Goal: Check status: Check status

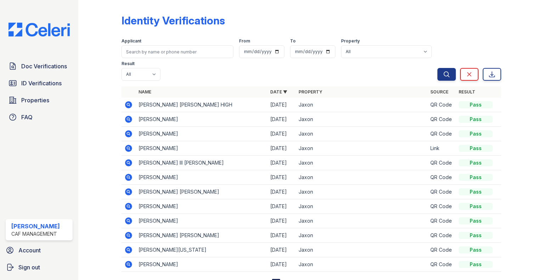
click at [130, 149] on icon at bounding box center [128, 148] width 7 height 7
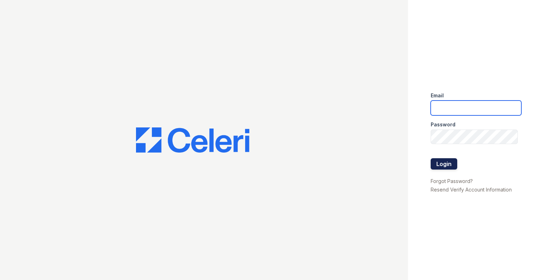
type input "jaxon.pm@cafmanagement.com"
click at [439, 161] on button "Login" at bounding box center [444, 163] width 27 height 11
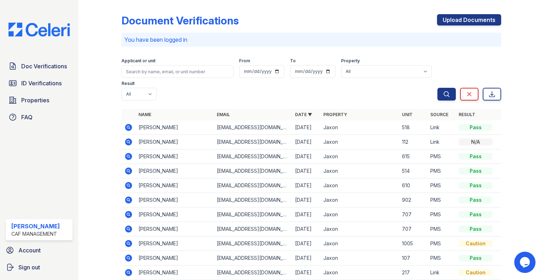
scroll to position [35, 0]
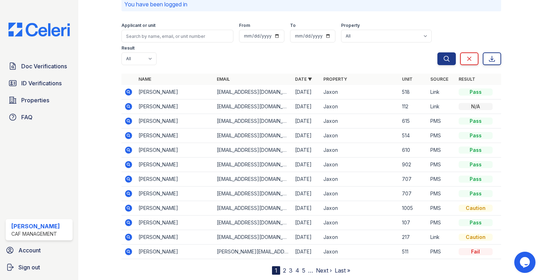
click at [126, 121] on icon at bounding box center [128, 121] width 7 height 7
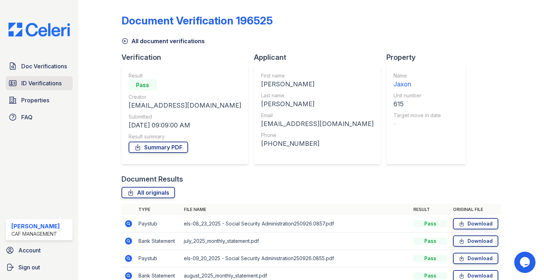
click at [50, 76] on link "ID Verifications" at bounding box center [39, 83] width 67 height 14
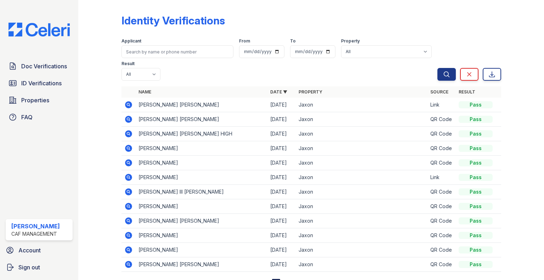
scroll to position [30, 0]
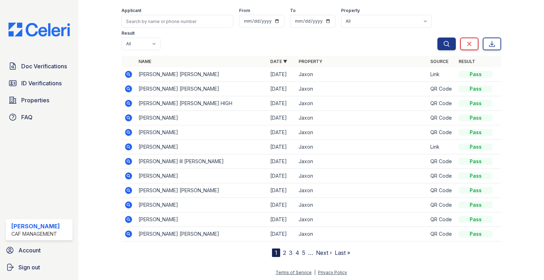
click at [129, 147] on icon at bounding box center [128, 146] width 7 height 7
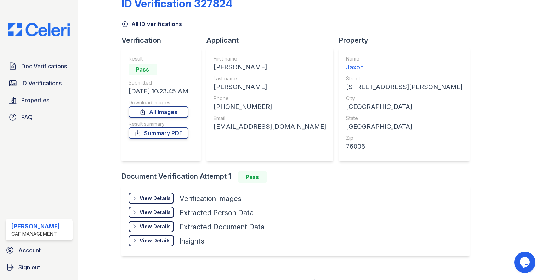
scroll to position [26, 0]
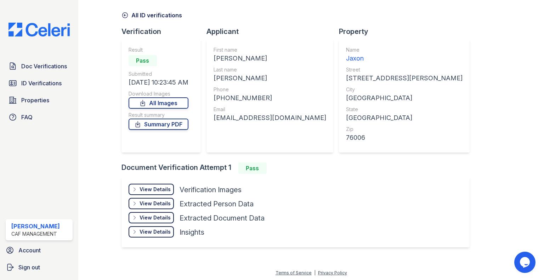
click at [142, 192] on div "View Details" at bounding box center [155, 189] width 31 height 7
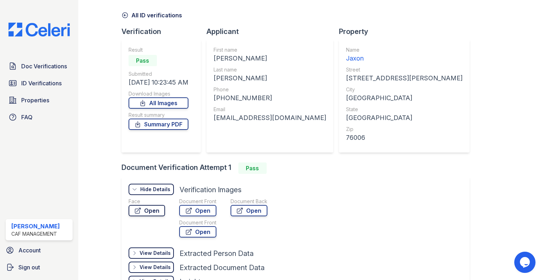
click at [148, 210] on link "Open" at bounding box center [147, 210] width 36 height 11
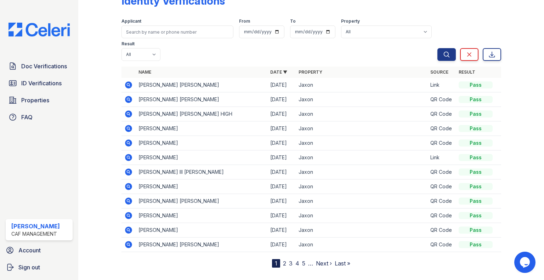
scroll to position [30, 0]
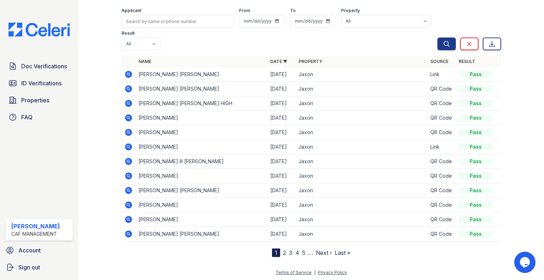
click at [127, 204] on icon at bounding box center [128, 205] width 2 height 2
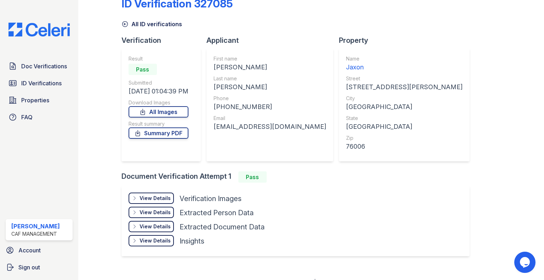
scroll to position [26, 0]
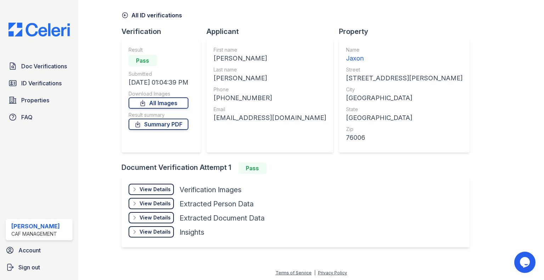
click at [150, 188] on div "View Details" at bounding box center [155, 189] width 31 height 7
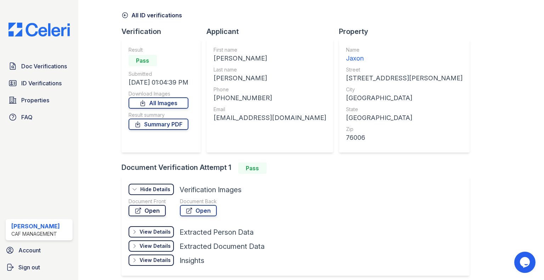
click at [147, 208] on link "Open" at bounding box center [147, 210] width 37 height 11
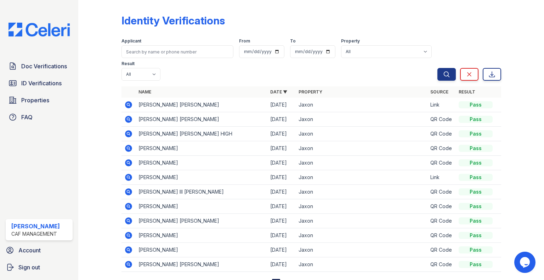
scroll to position [30, 0]
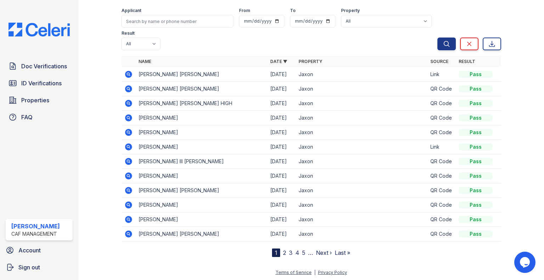
click at [129, 219] on icon at bounding box center [128, 219] width 7 height 7
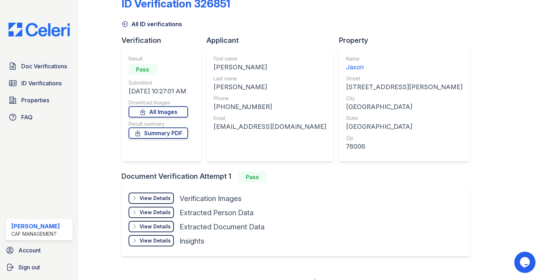
scroll to position [26, 0]
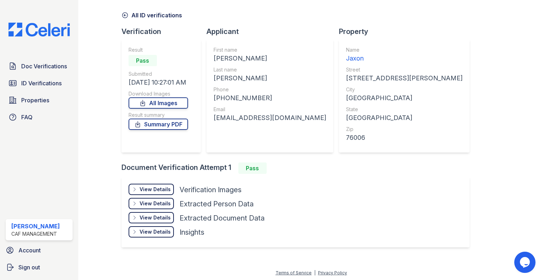
drag, startPoint x: 163, startPoint y: 102, endPoint x: 245, endPoint y: 24, distance: 113.2
click at [163, 103] on link "All Images" at bounding box center [158, 102] width 59 height 11
click at [150, 189] on div "View Details" at bounding box center [155, 189] width 31 height 7
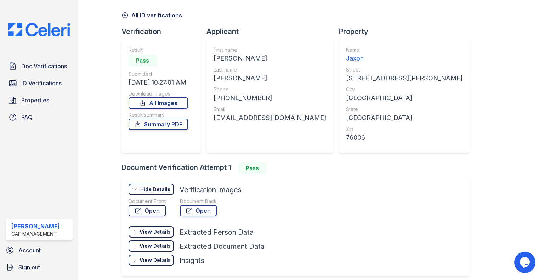
click at [157, 214] on link "Open" at bounding box center [147, 210] width 37 height 11
